Goal: Transaction & Acquisition: Purchase product/service

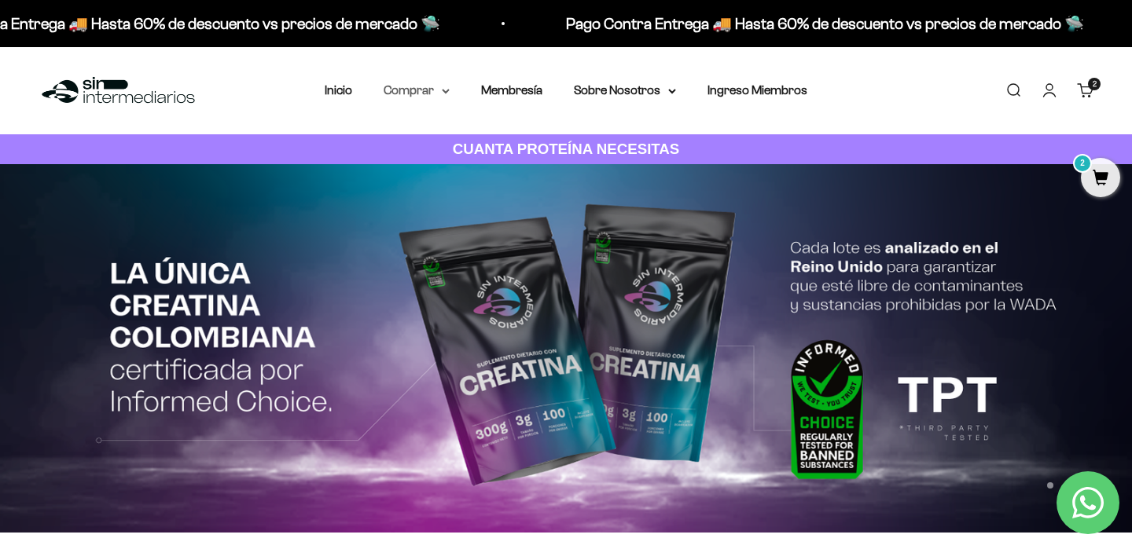
click at [446, 97] on summary "Comprar" at bounding box center [417, 90] width 66 height 20
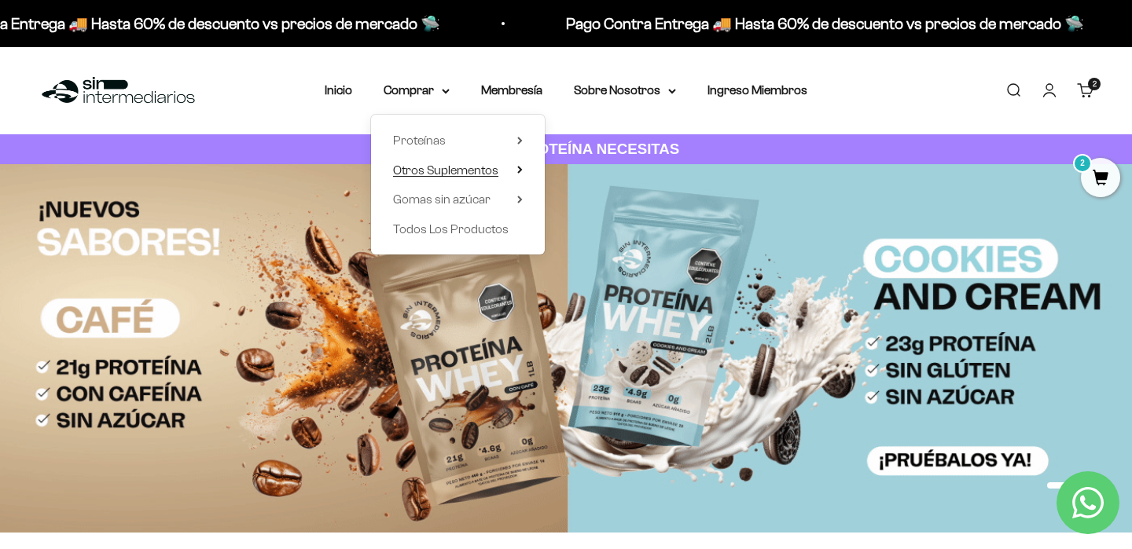
click at [489, 167] on span "Otros Suplementos" at bounding box center [445, 169] width 105 height 13
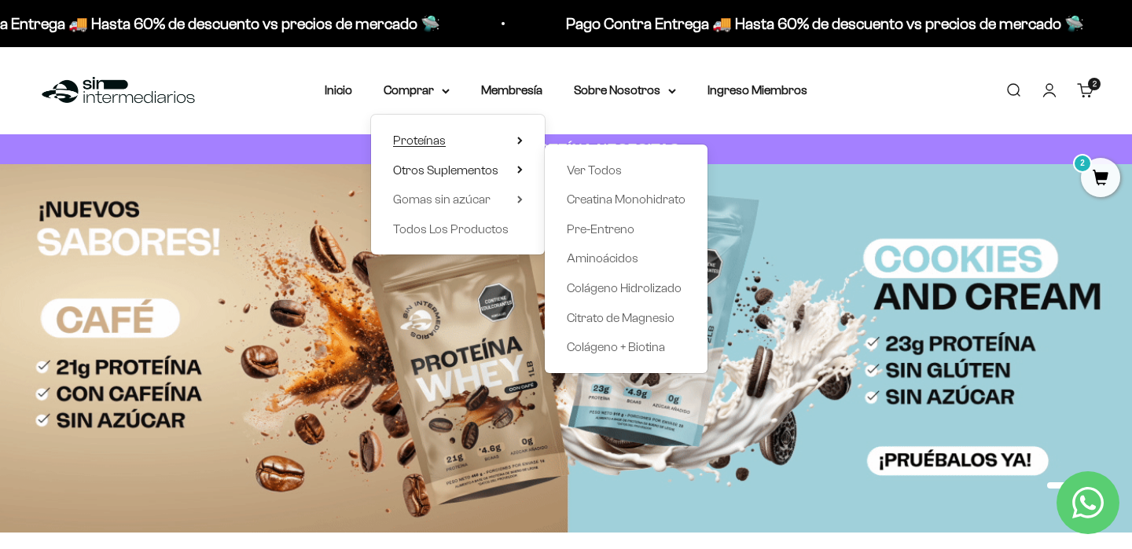
click at [519, 141] on icon at bounding box center [520, 141] width 6 height 8
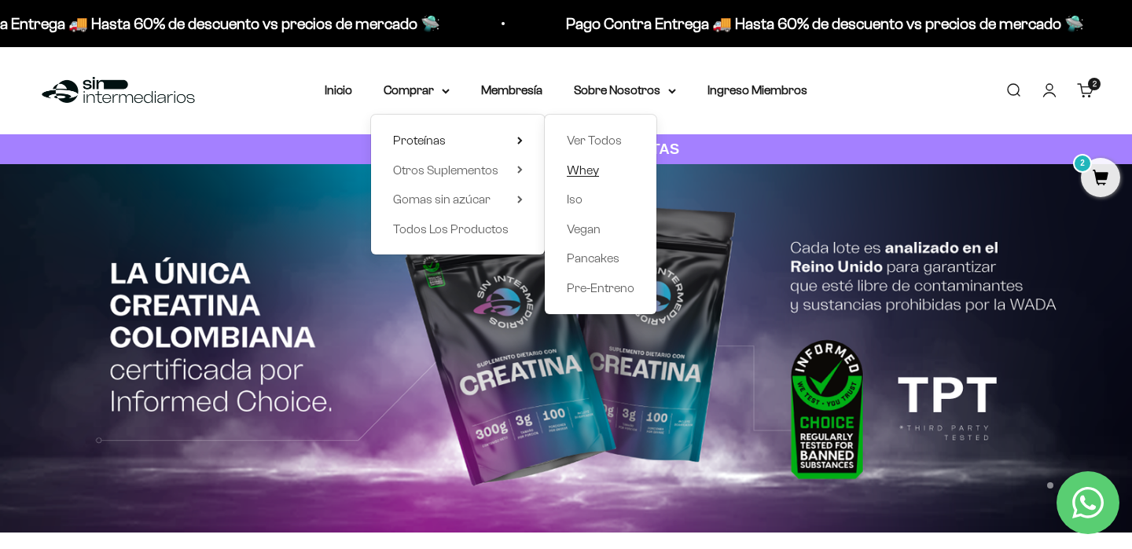
click at [589, 174] on span "Whey" at bounding box center [583, 169] width 32 height 13
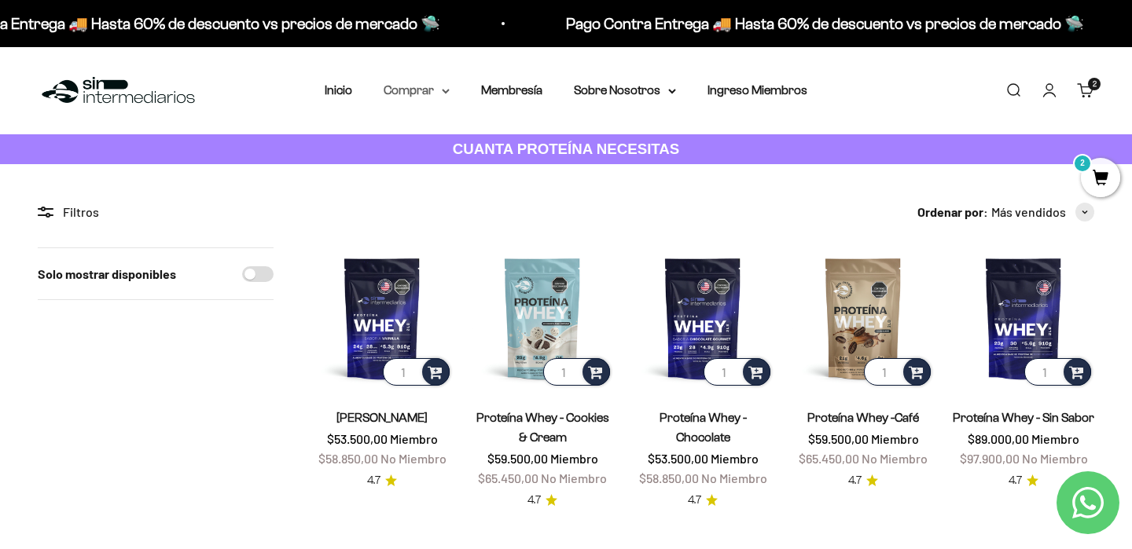
click at [449, 92] on icon at bounding box center [446, 92] width 8 height 6
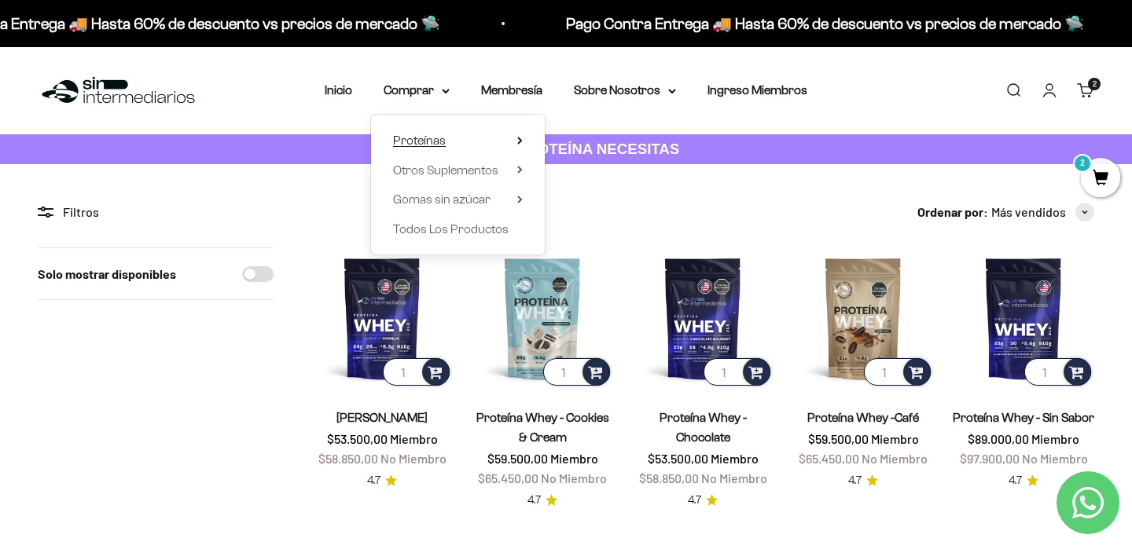
click at [519, 142] on icon at bounding box center [519, 141] width 3 height 6
click at [449, 230] on span "Todos Los Productos" at bounding box center [451, 228] width 116 height 13
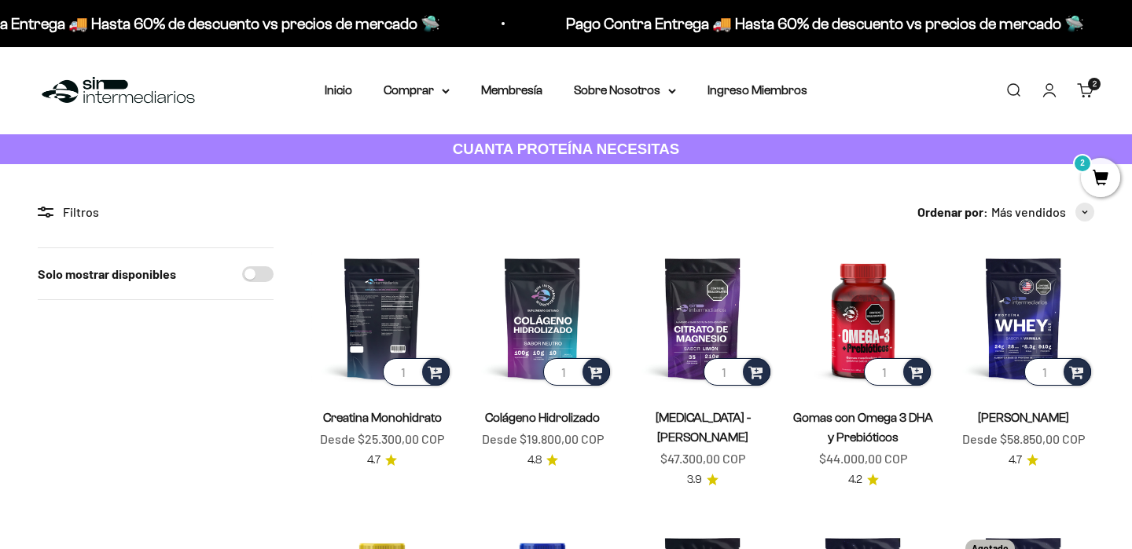
click at [375, 309] on img at bounding box center [381, 318] width 141 height 141
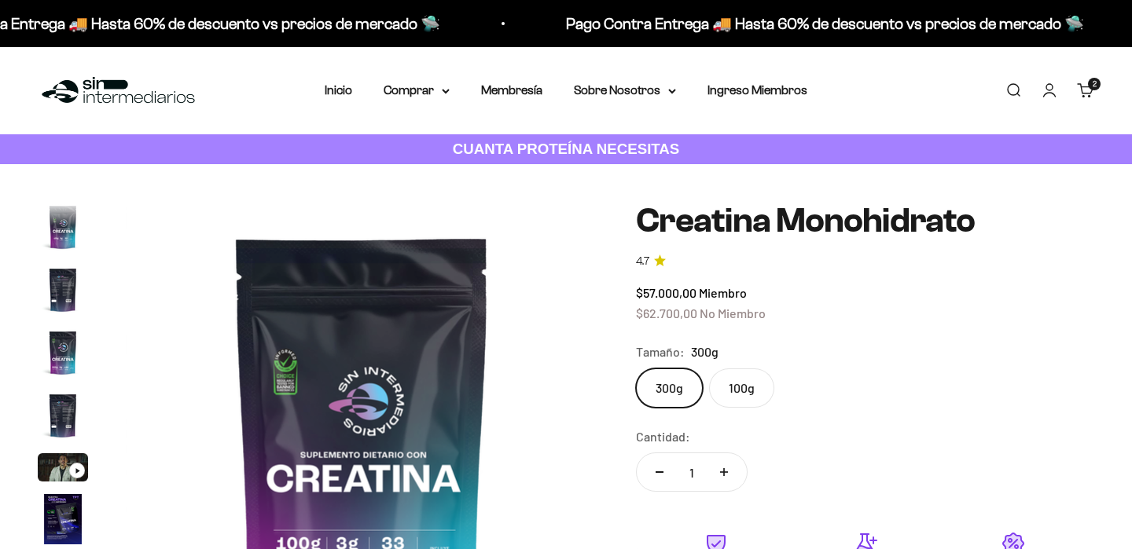
scroll to position [64, 0]
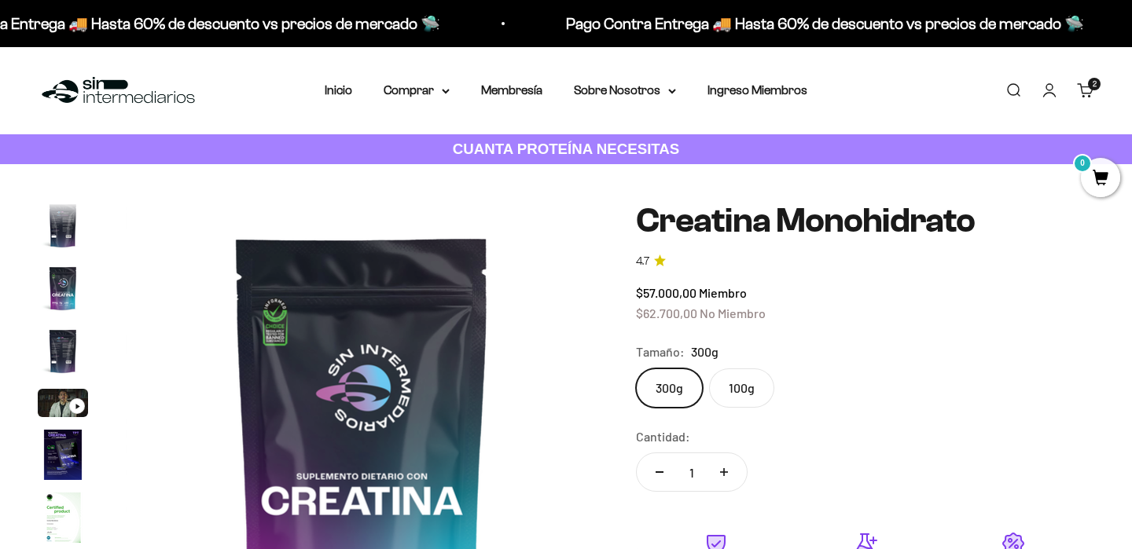
click at [669, 395] on label "300g" at bounding box center [669, 388] width 67 height 39
click at [636, 369] on input "300g" at bounding box center [635, 368] width 1 height 1
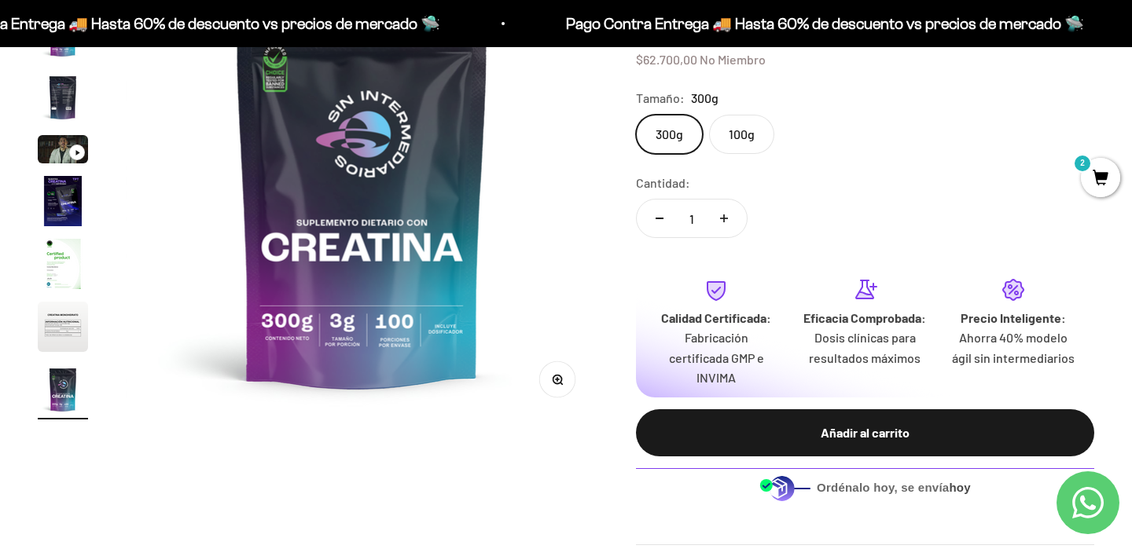
scroll to position [0, 0]
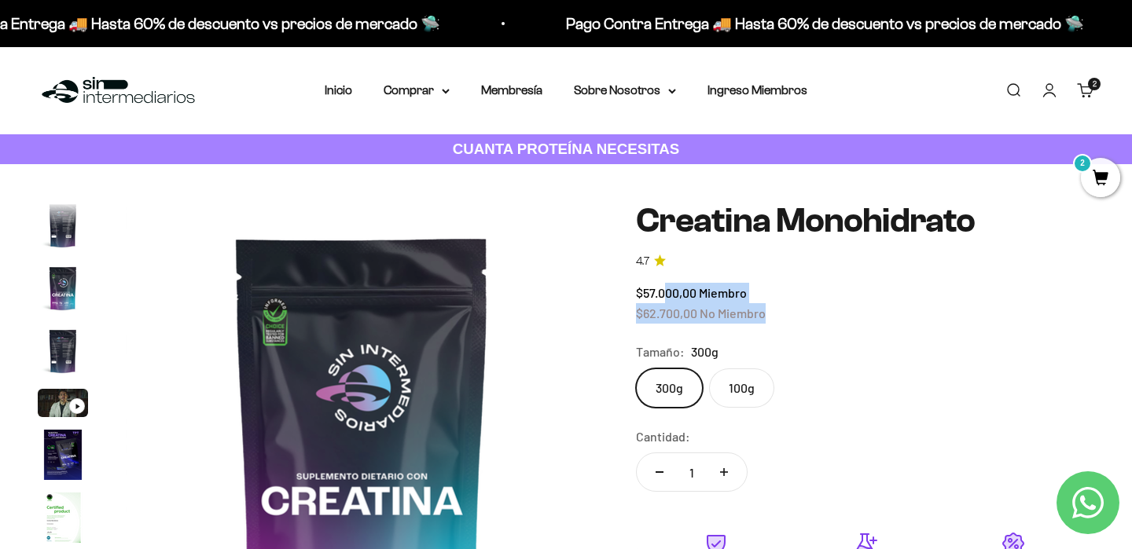
drag, startPoint x: 777, startPoint y: 321, endPoint x: 667, endPoint y: 295, distance: 113.2
click at [667, 295] on div "$57.000,00 Miembro $62.700,00 No Miembro" at bounding box center [865, 303] width 458 height 40
click at [810, 288] on div "$57.000,00 Miembro $62.700,00 No Miembro" at bounding box center [865, 303] width 458 height 40
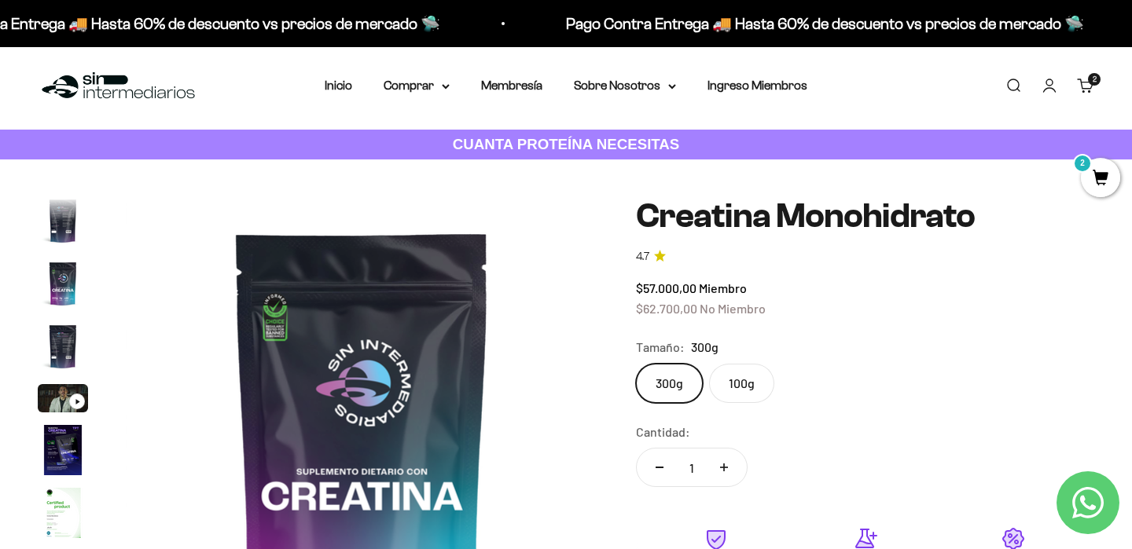
scroll to position [3, 0]
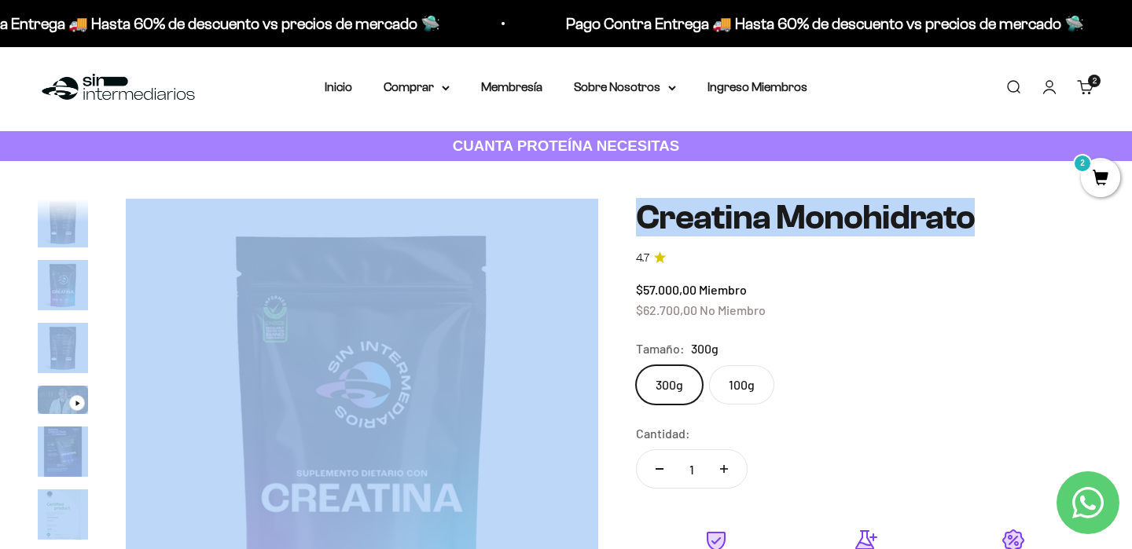
drag, startPoint x: 983, startPoint y: 218, endPoint x: 588, endPoint y: 217, distance: 395.4
click at [588, 217] on div "Zoom Ir al artículo 1 Ir al artículo 2 Ir al artículo 3 Ir al artículo 4 Ir al …" at bounding box center [566, 497] width 1056 height 597
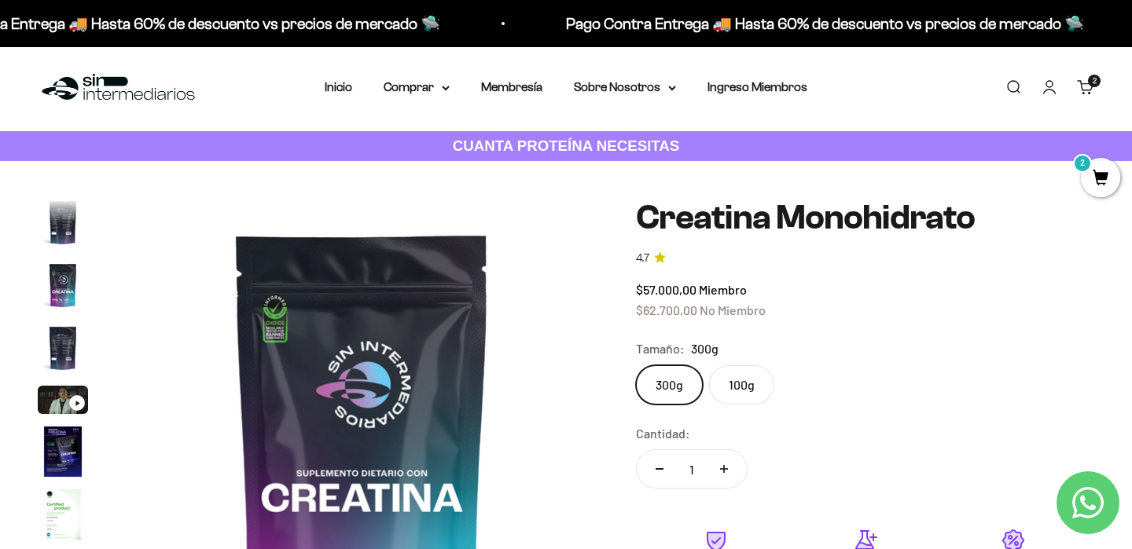
click at [615, 217] on div "Zoom Ir al artículo 1 Ir al artículo 2 Ir al artículo 3 Ir al artículo 4 Ir al …" at bounding box center [566, 497] width 1056 height 597
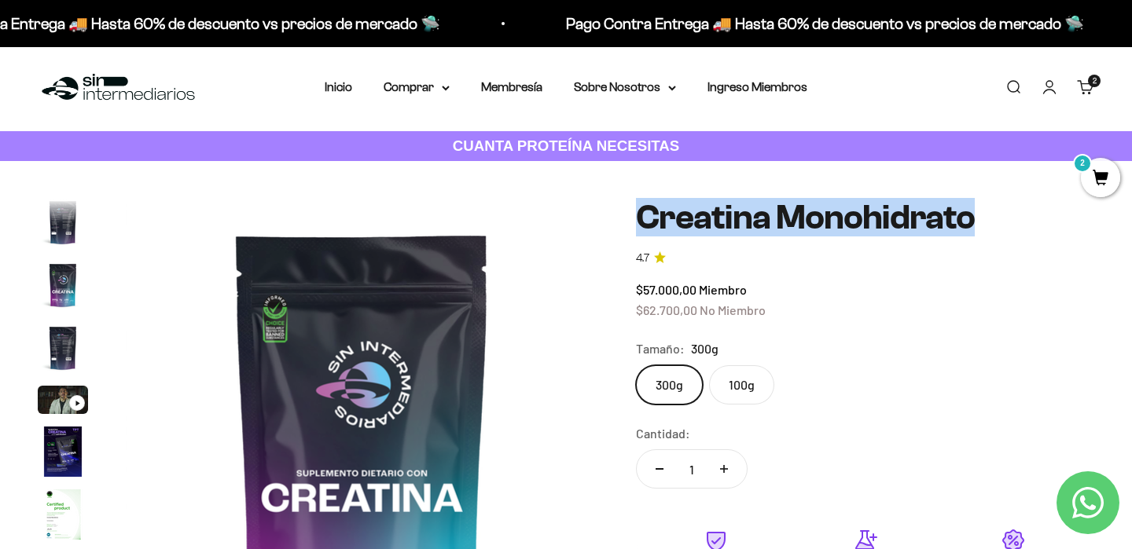
drag, startPoint x: 632, startPoint y: 217, endPoint x: 966, endPoint y: 214, distance: 334.1
click at [966, 214] on div "Zoom Ir al artículo 1 Ir al artículo 2 Ir al artículo 3 Ir al artículo 4 Ir al …" at bounding box center [566, 497] width 1056 height 597
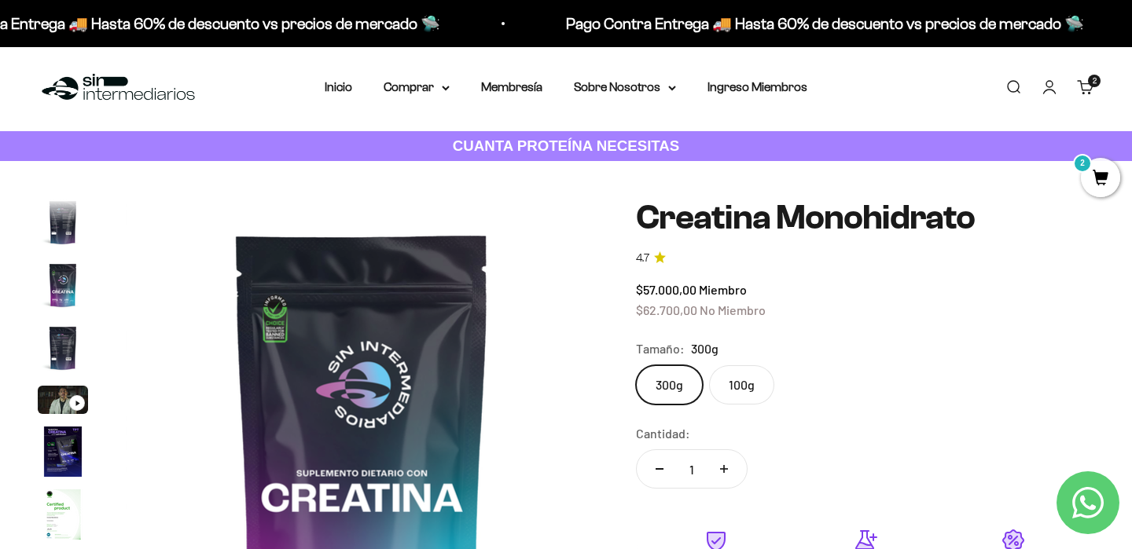
click at [972, 219] on h1 "Creatina Monohidrato" at bounding box center [865, 218] width 458 height 38
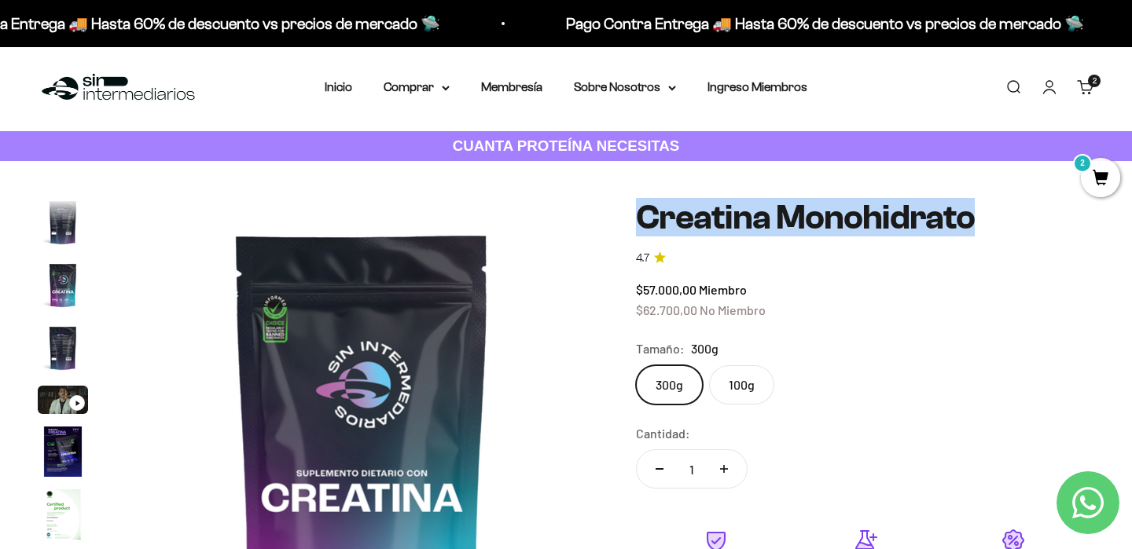
drag, startPoint x: 993, startPoint y: 219, endPoint x: 640, endPoint y: 219, distance: 352.9
click at [640, 218] on h1 "Creatina Monohidrato" at bounding box center [865, 218] width 458 height 38
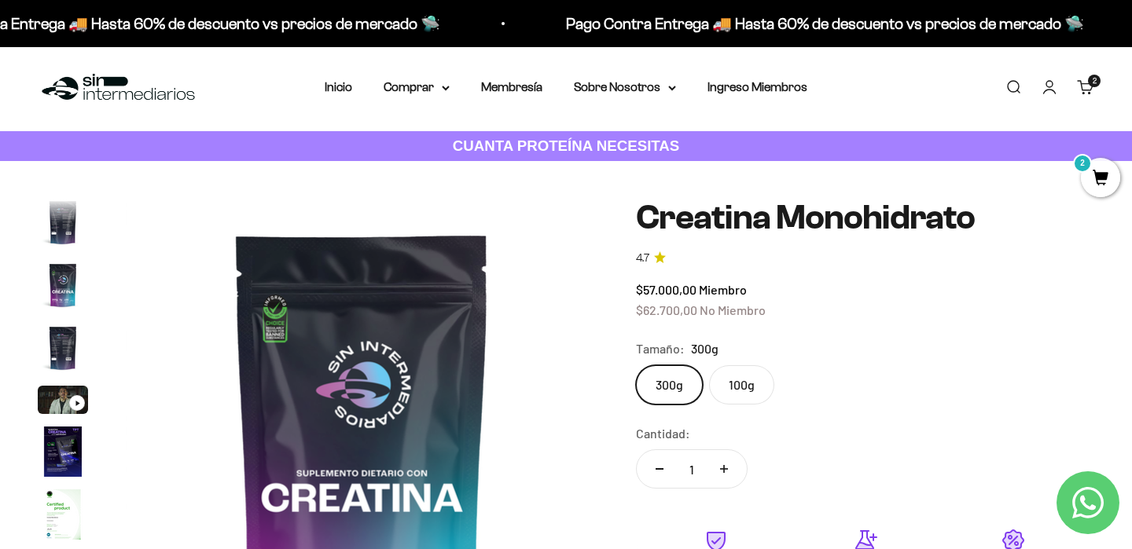
click at [633, 230] on div "Zoom Ir al artículo 1 Ir al artículo 2 Ir al artículo 3 Ir al artículo 4 Ir al …" at bounding box center [566, 497] width 1056 height 597
click at [971, 199] on h1 "Creatina Monohidrato" at bounding box center [865, 218] width 458 height 38
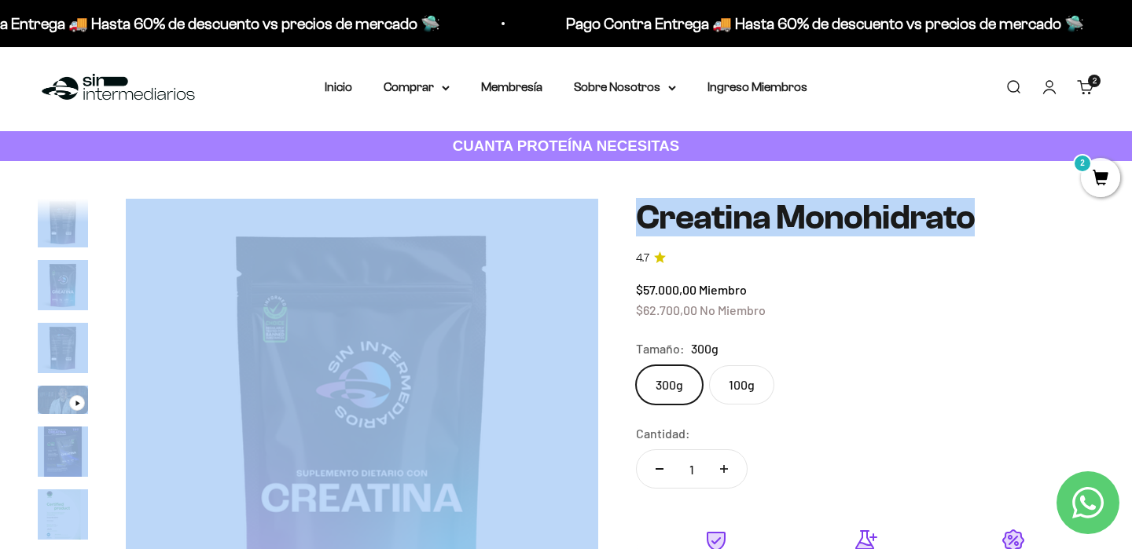
drag, startPoint x: 980, startPoint y: 218, endPoint x: 580, endPoint y: 195, distance: 400.7
click at [580, 195] on div "Zoom Ir al artículo 1 Ir al artículo 2 Ir al artículo 3 Ir al artículo 4 Ir al …" at bounding box center [566, 497] width 1132 height 673
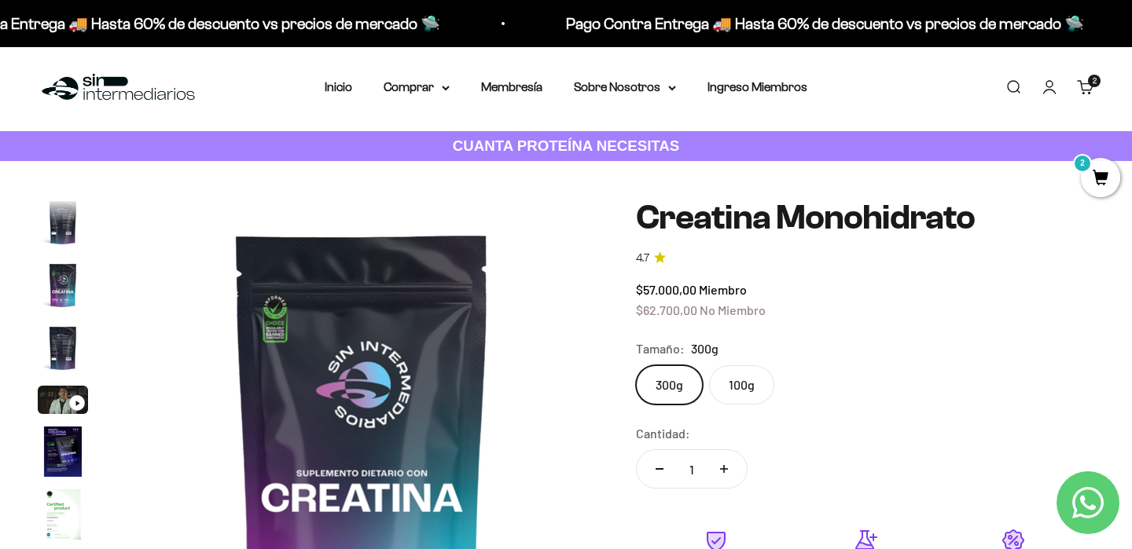
click at [839, 242] on safe-sticky "Creatina Monohidrato 4.7 $57.000,00 Miembro $62.700,00 No Miembro Calidad de lí…" at bounding box center [865, 497] width 458 height 597
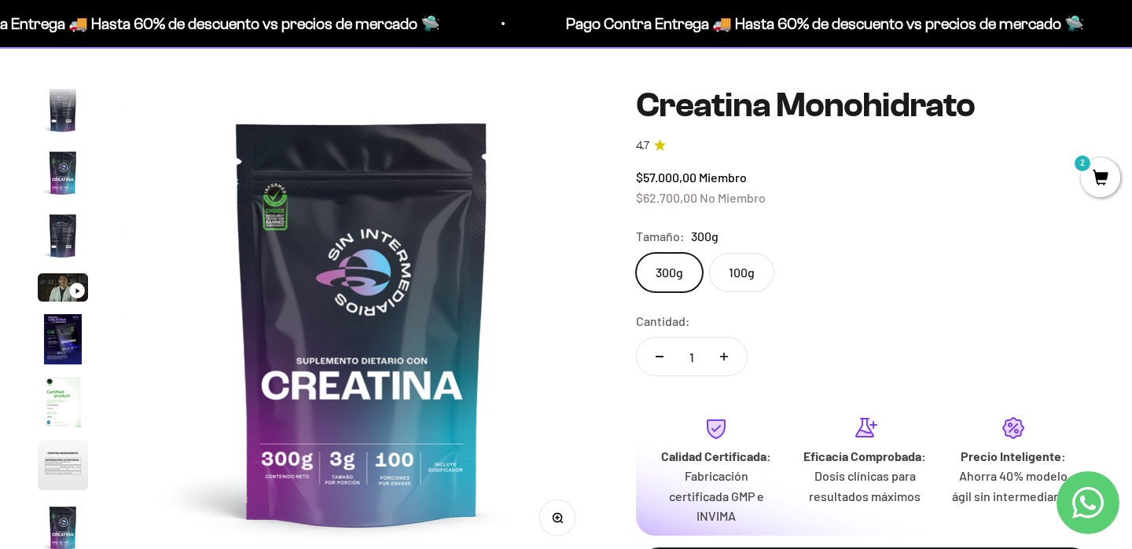
scroll to position [109, 0]
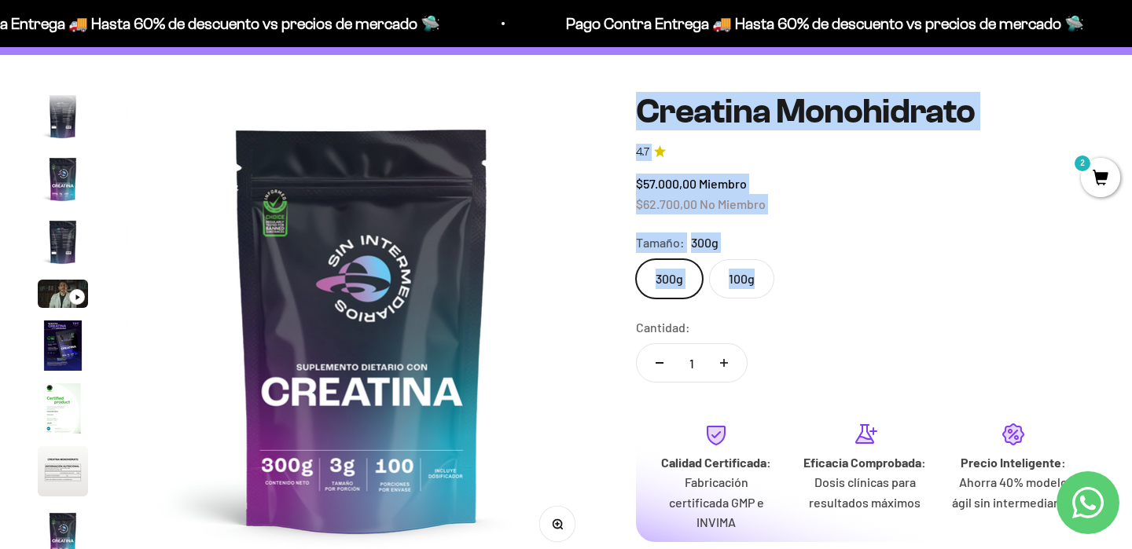
drag, startPoint x: 634, startPoint y: 97, endPoint x: 787, endPoint y: 292, distance: 246.9
click at [784, 294] on div "Zoom Ir al artículo 1 Ir al artículo 2 Ir al artículo 3 Ir al artículo 4 Ir al …" at bounding box center [566, 391] width 1056 height 597
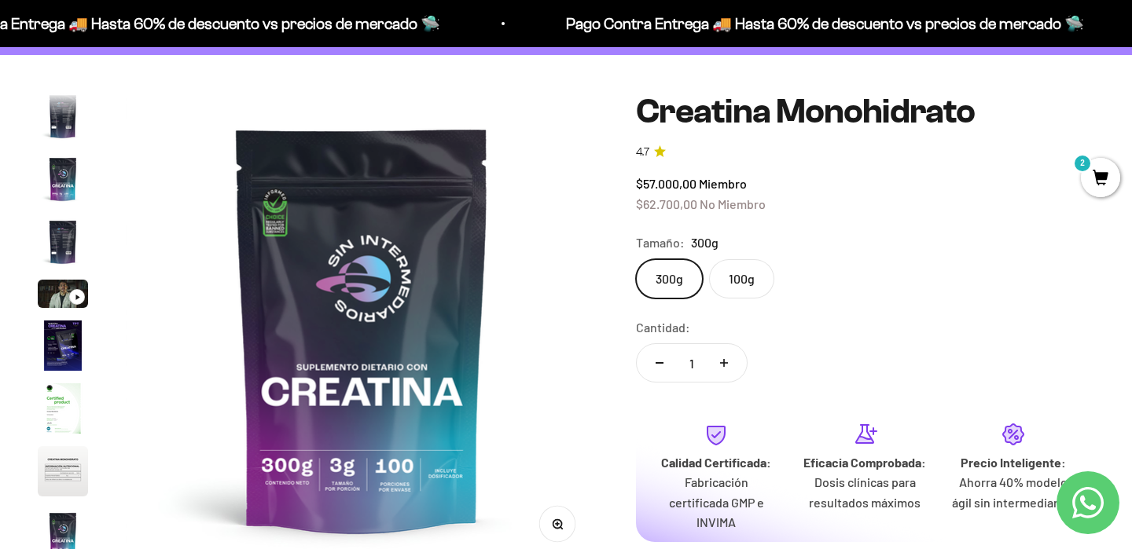
click at [833, 288] on div "300g 100g" at bounding box center [865, 278] width 458 height 39
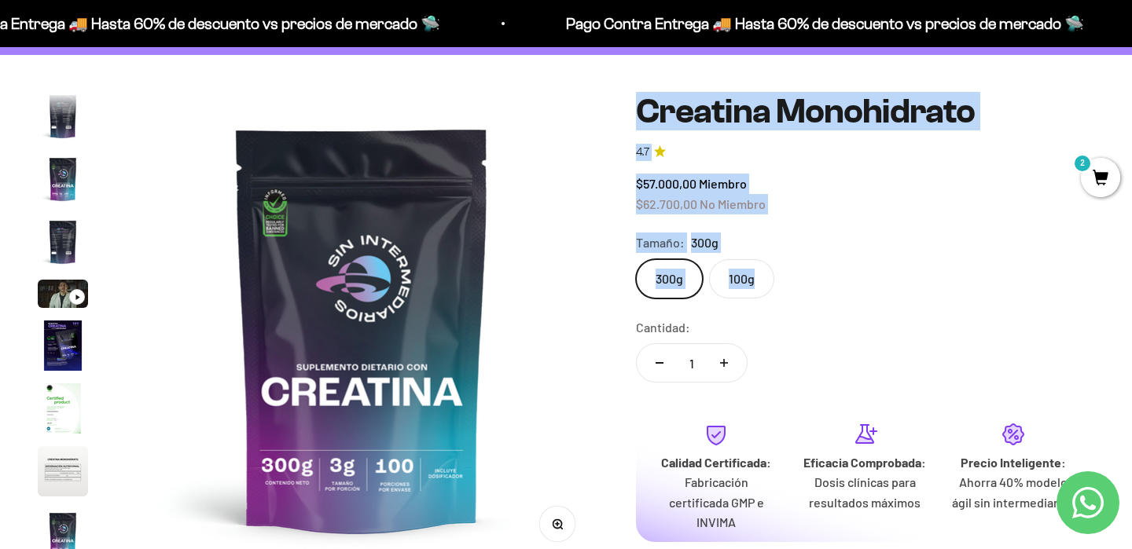
drag, startPoint x: 644, startPoint y: 96, endPoint x: 810, endPoint y: 278, distance: 246.5
click at [808, 281] on safe-sticky "Creatina Monohidrato 4.7 $57.000,00 Miembro $62.700,00 No Miembro Calidad de lí…" at bounding box center [865, 391] width 458 height 597
click at [810, 278] on div "300g 100g" at bounding box center [865, 278] width 458 height 39
drag, startPoint x: 639, startPoint y: 102, endPoint x: 770, endPoint y: 286, distance: 226.0
click at [770, 286] on safe-sticky "Creatina Monohidrato 4.7 $57.000,00 Miembro $62.700,00 No Miembro Calidad de lí…" at bounding box center [865, 391] width 458 height 597
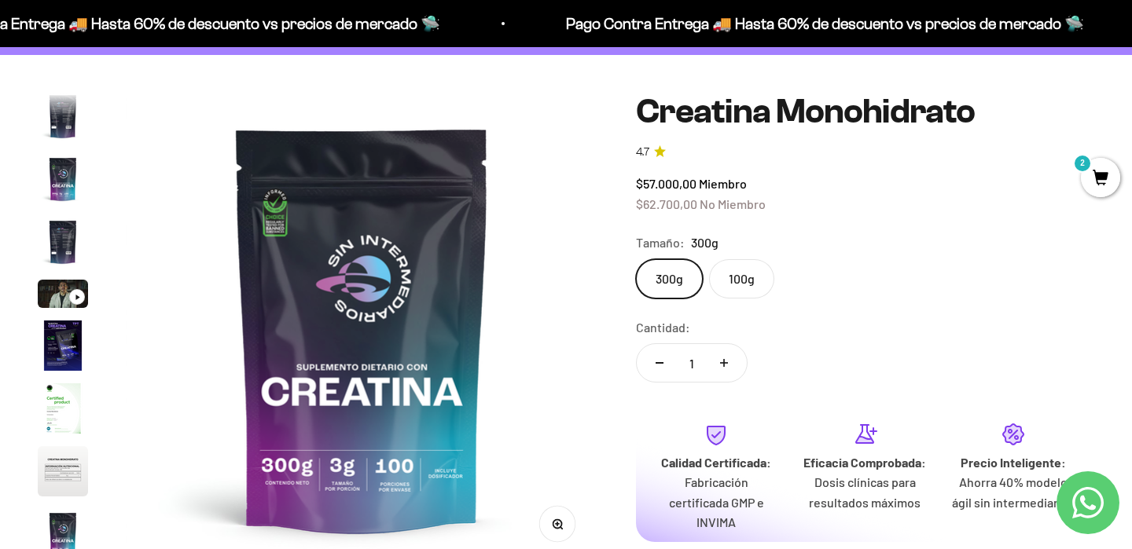
click at [824, 296] on div "300g 100g" at bounding box center [865, 278] width 458 height 39
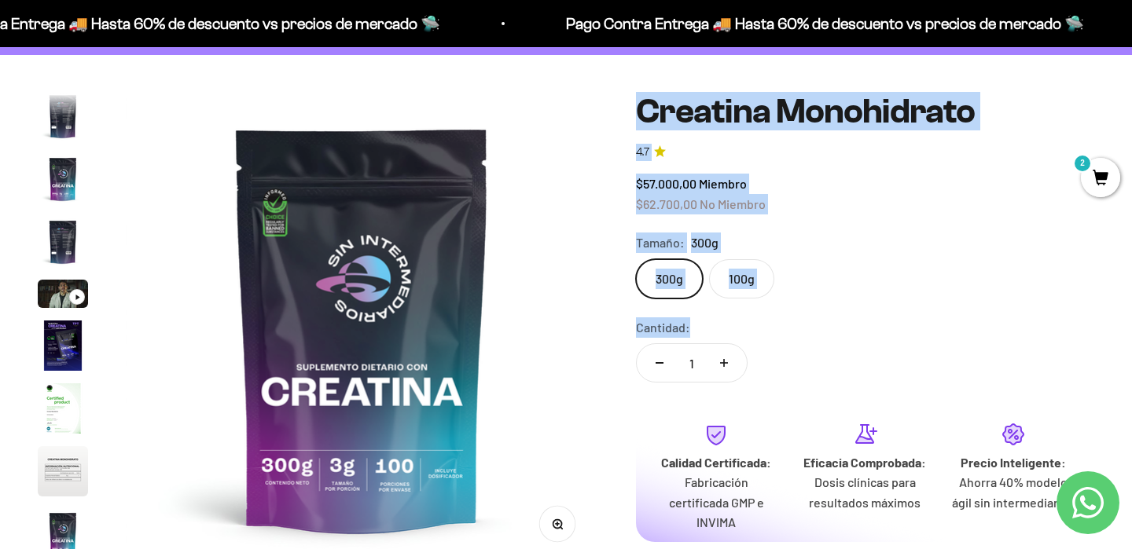
drag, startPoint x: 642, startPoint y: 98, endPoint x: 824, endPoint y: 342, distance: 303.9
click at [824, 342] on safe-sticky "Creatina Monohidrato 4.7 $57.000,00 Miembro $62.700,00 No Miembro Calidad de lí…" at bounding box center [865, 391] width 458 height 597
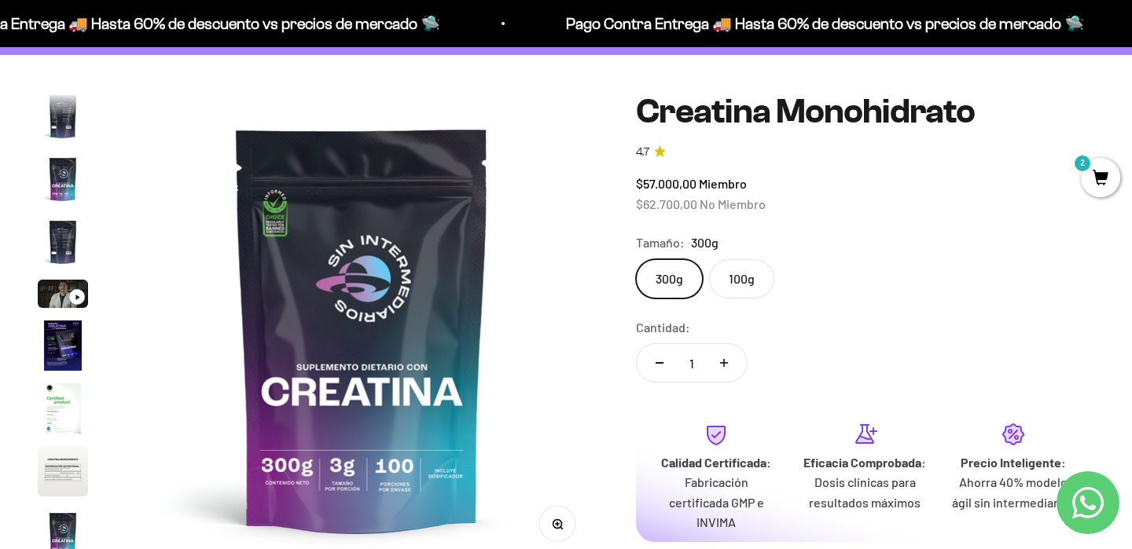
click at [803, 293] on div "300g 100g" at bounding box center [865, 278] width 458 height 39
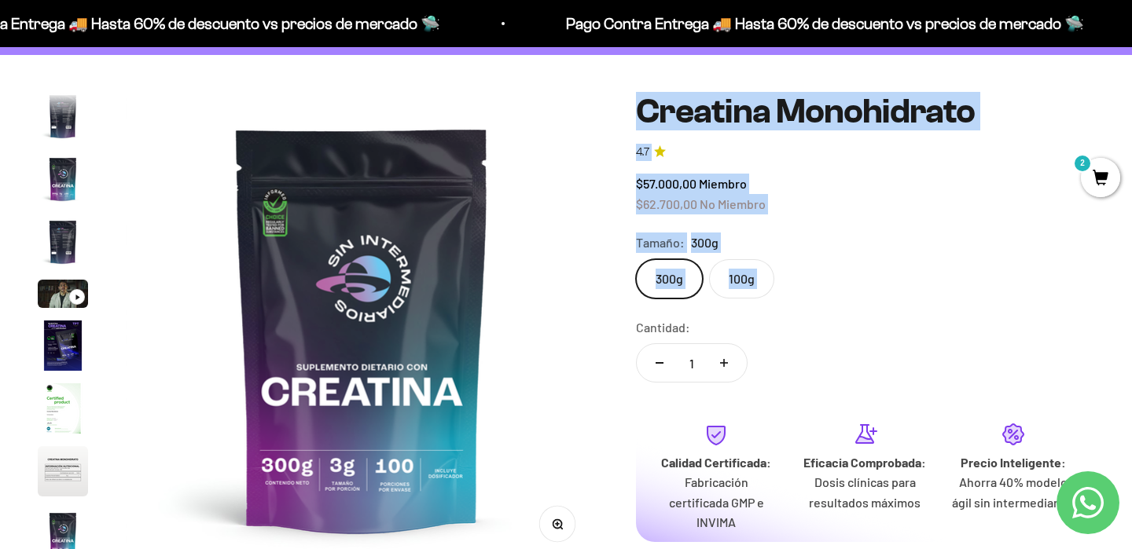
drag, startPoint x: 634, startPoint y: 104, endPoint x: 789, endPoint y: 303, distance: 252.5
click at [789, 303] on div "Zoom Ir al artículo 1 Ir al artículo 2 Ir al artículo 3 Ir al artículo 4 Ir al …" at bounding box center [566, 391] width 1056 height 597
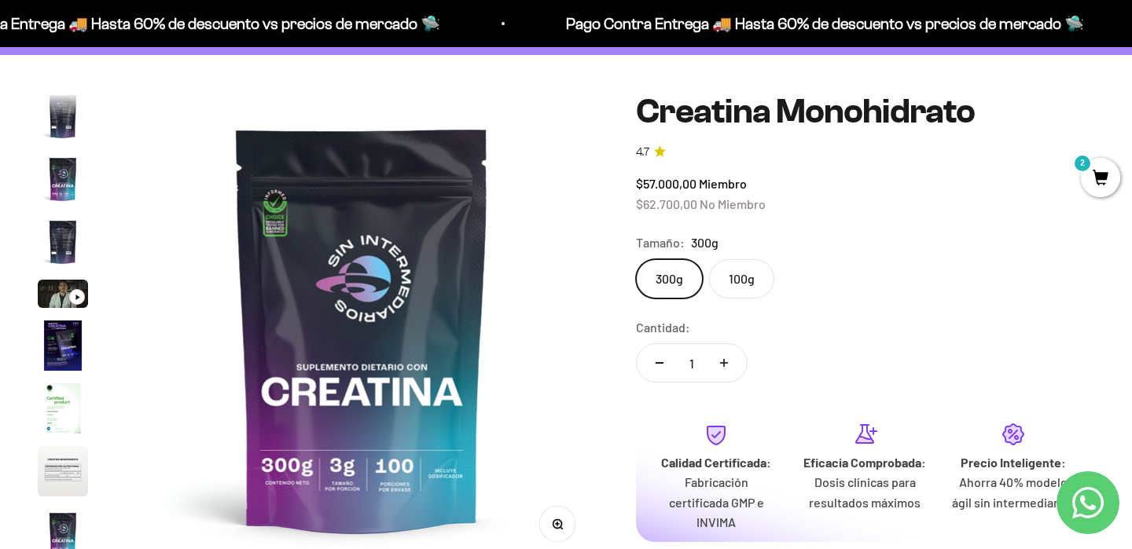
click at [817, 307] on safe-sticky "Creatina Monohidrato 4.7 $57.000,00 Miembro $62.700,00 No Miembro Calidad de lí…" at bounding box center [865, 391] width 458 height 597
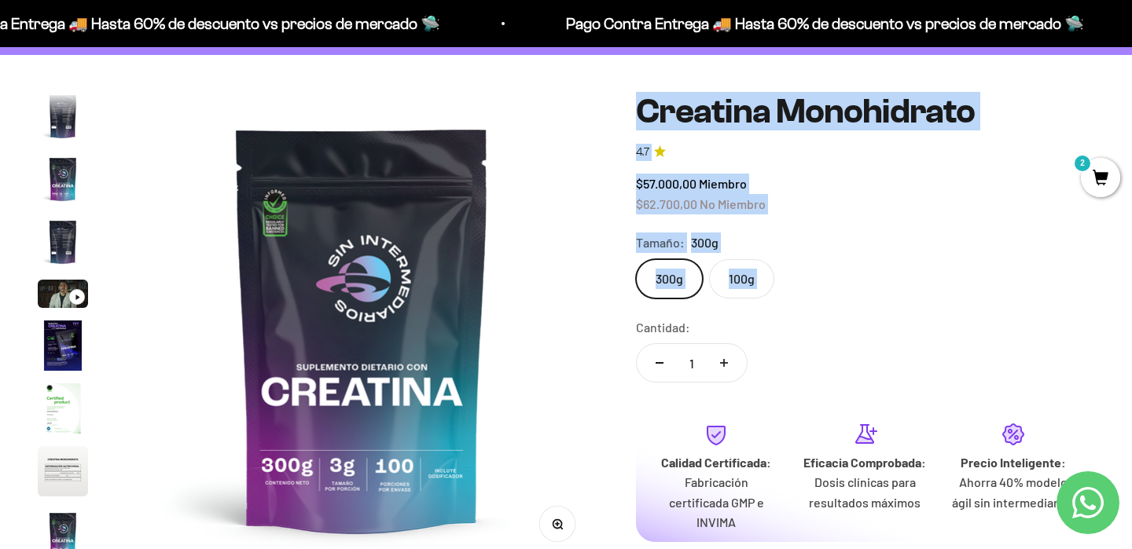
drag, startPoint x: 642, startPoint y: 107, endPoint x: 784, endPoint y: 312, distance: 249.2
click at [784, 313] on safe-sticky "Creatina Monohidrato 4.7 $57.000,00 Miembro $62.700,00 No Miembro Calidad de lí…" at bounding box center [865, 391] width 458 height 597
click at [784, 312] on safe-sticky "Creatina Monohidrato 4.7 $57.000,00 Miembro $62.700,00 No Miembro Calidad de lí…" at bounding box center [865, 391] width 458 height 597
drag, startPoint x: 795, startPoint y: 299, endPoint x: 635, endPoint y: 106, distance: 251.2
click at [634, 105] on div "Zoom Ir al artículo 1 Ir al artículo 2 Ir al artículo 3 Ir al artículo 4 Ir al …" at bounding box center [566, 391] width 1056 height 597
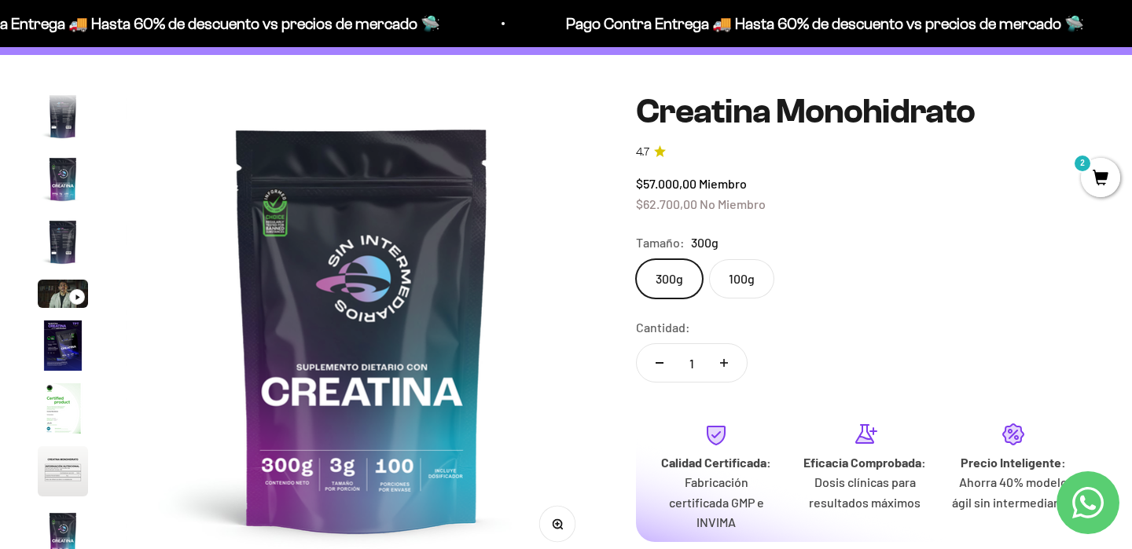
click at [603, 135] on div "Zoom Ir al artículo 1 Ir al artículo 2 Ir al artículo 3 Ir al artículo 4 Ir al …" at bounding box center [566, 391] width 1056 height 597
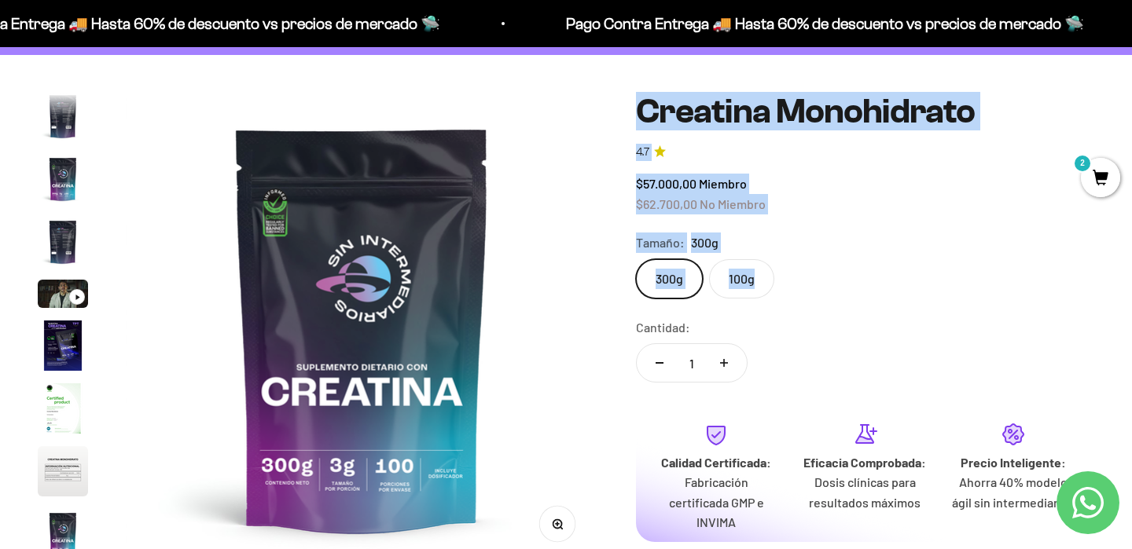
drag, startPoint x: 636, startPoint y: 108, endPoint x: 783, endPoint y: 292, distance: 234.8
click at [784, 292] on safe-sticky "Creatina Monohidrato 4.7 $57.000,00 Miembro $62.700,00 No Miembro Calidad de lí…" at bounding box center [865, 391] width 458 height 597
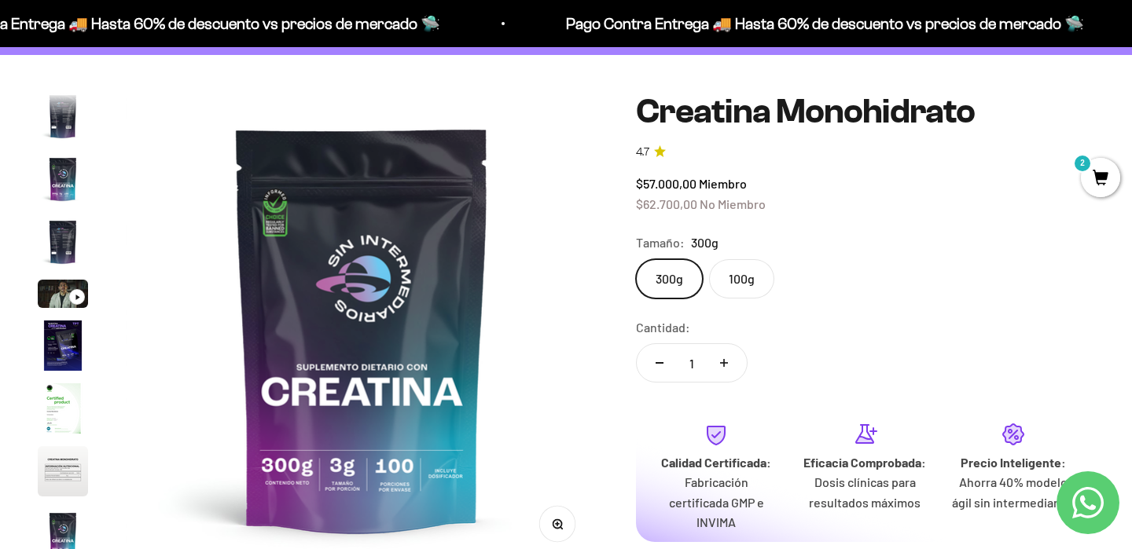
click at [803, 296] on div "300g 100g" at bounding box center [865, 278] width 458 height 39
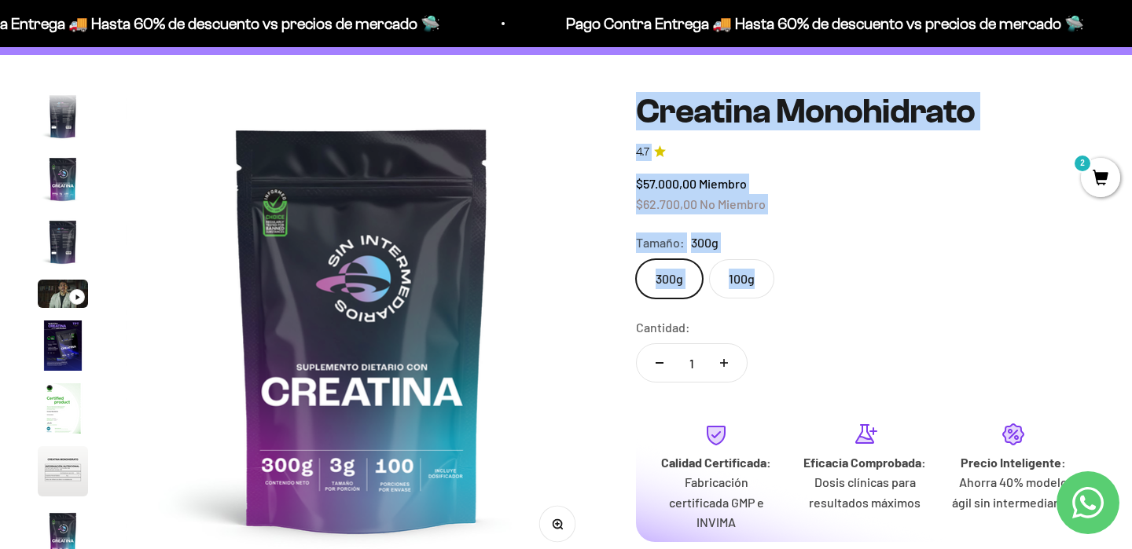
drag, startPoint x: 633, startPoint y: 108, endPoint x: 780, endPoint y: 296, distance: 238.5
click at [780, 296] on div "Zoom Ir al artículo 1 Ir al artículo 2 Ir al artículo 3 Ir al artículo 4 Ir al …" at bounding box center [566, 391] width 1056 height 597
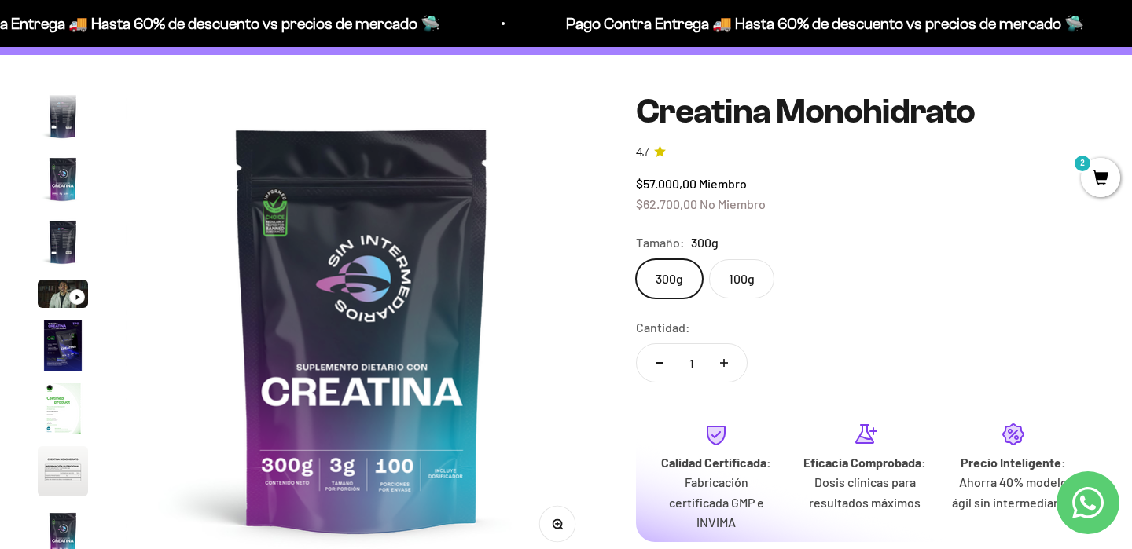
click at [810, 310] on safe-sticky "Creatina Monohidrato 4.7 $57.000,00 Miembro $62.700,00 No Miembro Calidad de lí…" at bounding box center [865, 391] width 458 height 597
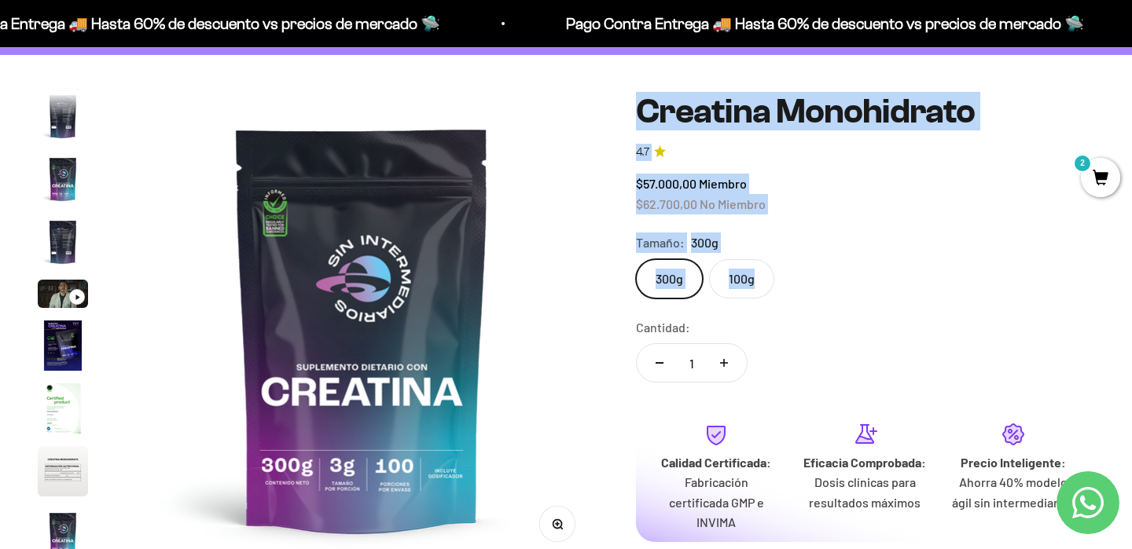
drag, startPoint x: 634, startPoint y: 107, endPoint x: 784, endPoint y: 296, distance: 241.1
click at [784, 296] on div "Zoom Ir al artículo 1 Ir al artículo 2 Ir al artículo 3 Ir al artículo 4 Ir al …" at bounding box center [566, 391] width 1056 height 597
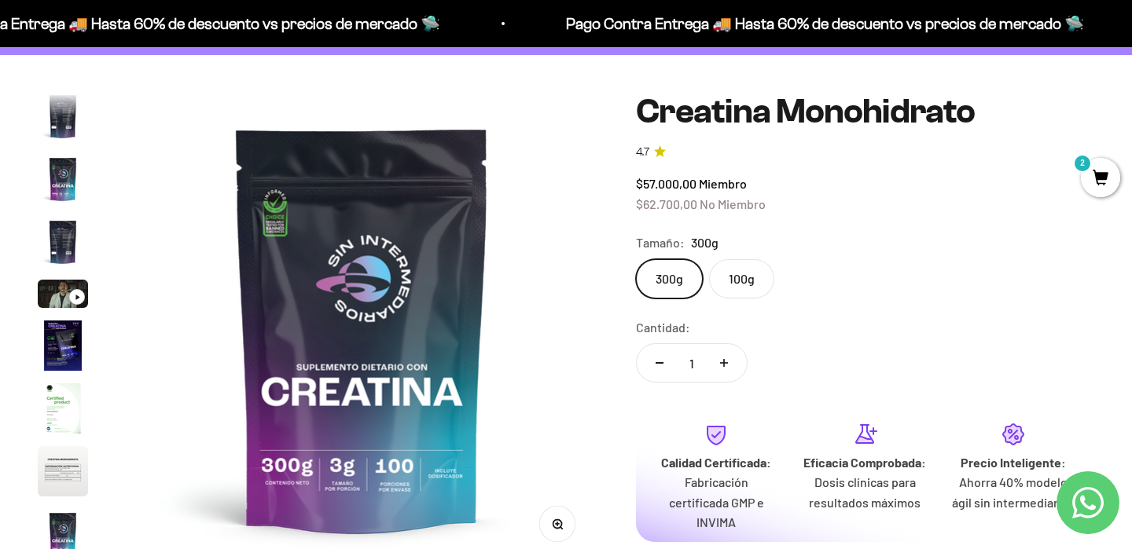
click at [817, 320] on div "Cantidad: 1" at bounding box center [865, 353] width 458 height 70
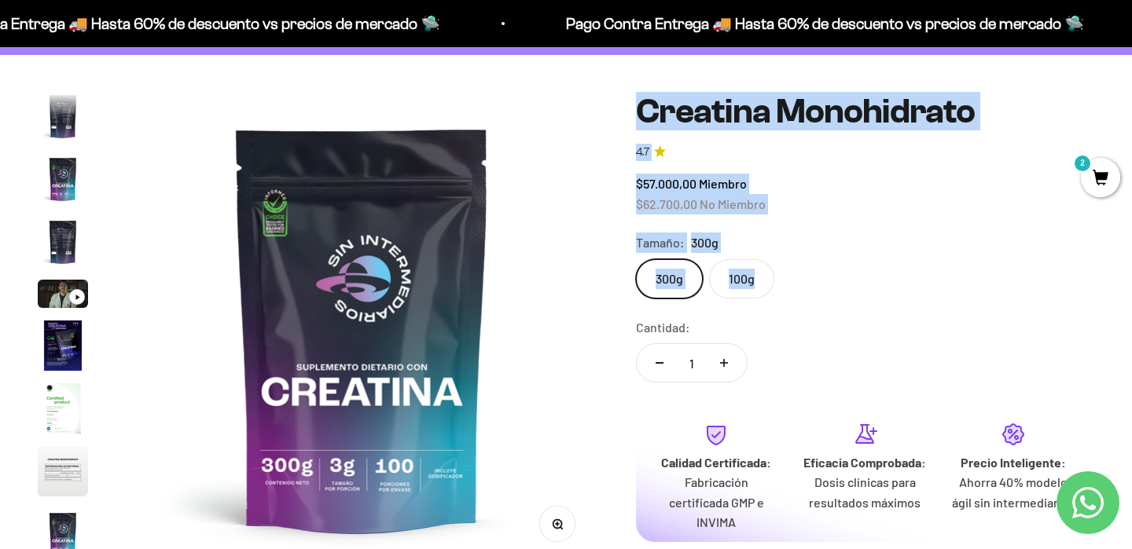
drag, startPoint x: 636, startPoint y: 106, endPoint x: 784, endPoint y: 289, distance: 235.3
click at [784, 289] on safe-sticky "Creatina Monohidrato 4.7 $57.000,00 Miembro $62.700,00 No Miembro Calidad de lí…" at bounding box center [865, 391] width 458 height 597
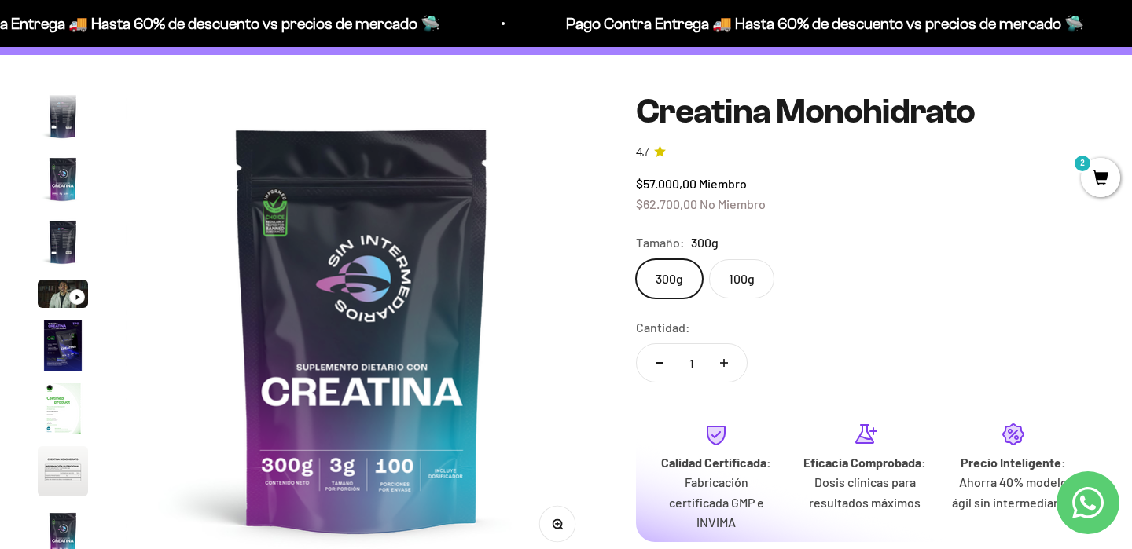
click at [807, 313] on safe-sticky "Creatina Monohidrato 4.7 $57.000,00 Miembro $62.700,00 No Miembro Calidad de lí…" at bounding box center [865, 391] width 458 height 597
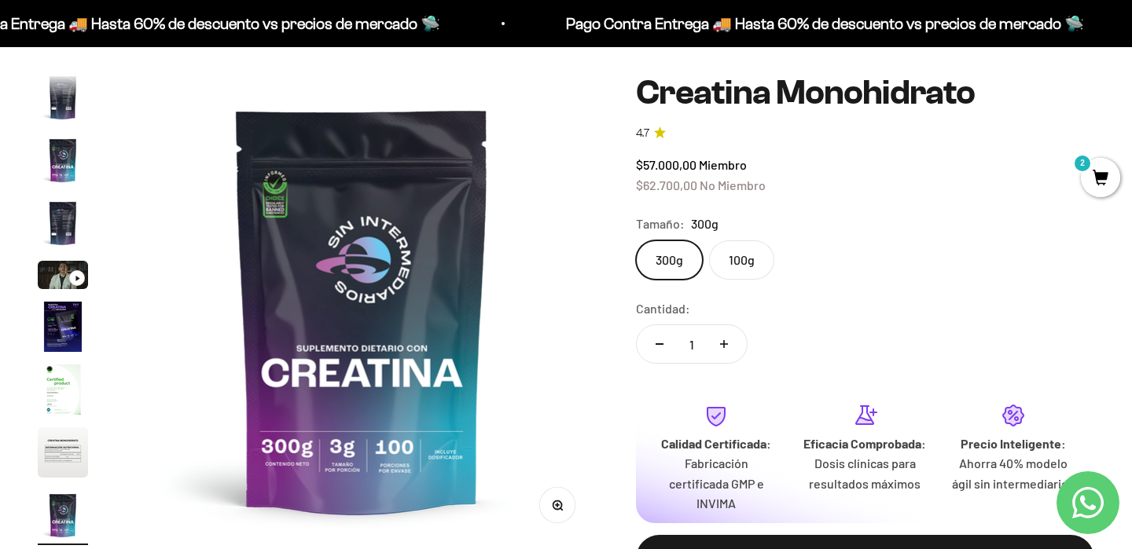
scroll to position [127, 0]
